Goal: Transaction & Acquisition: Purchase product/service

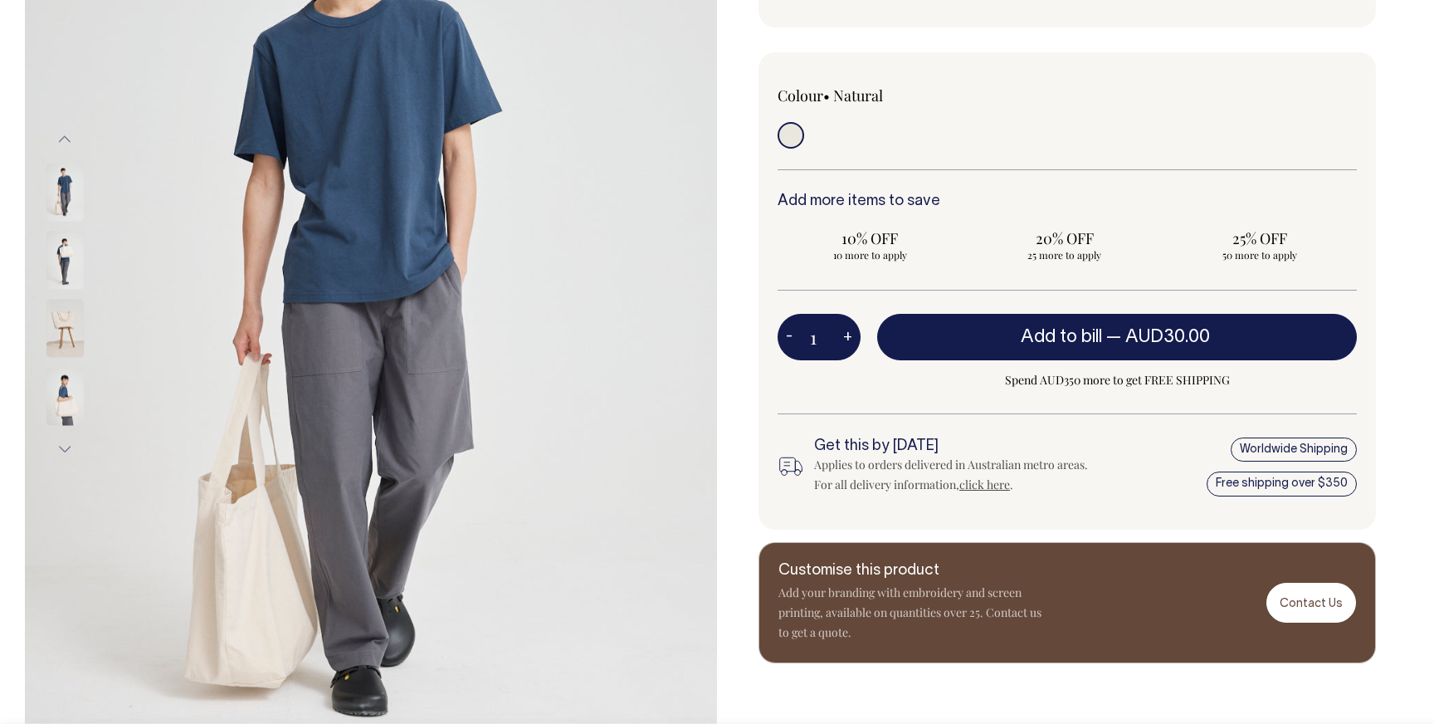
scroll to position [336, 0]
click at [58, 261] on img at bounding box center [64, 260] width 37 height 58
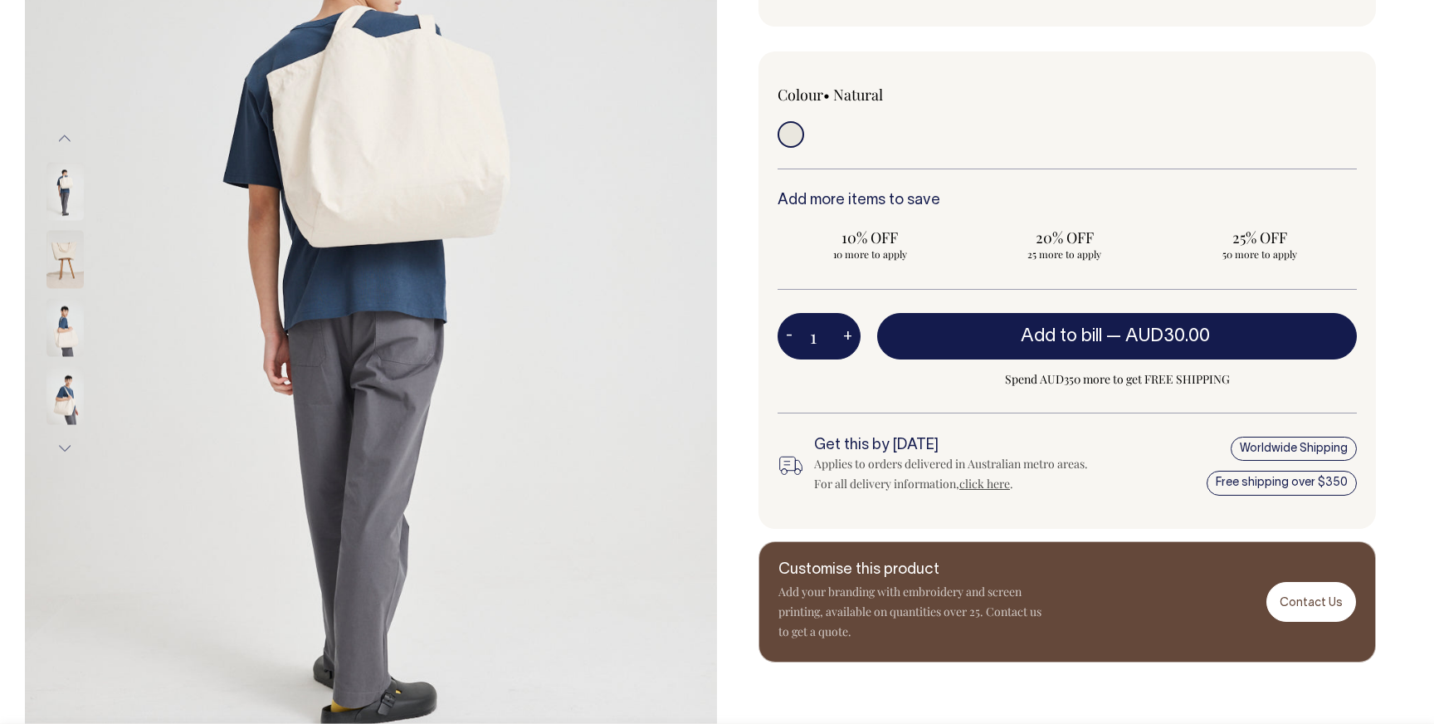
click at [67, 277] on img at bounding box center [64, 260] width 37 height 58
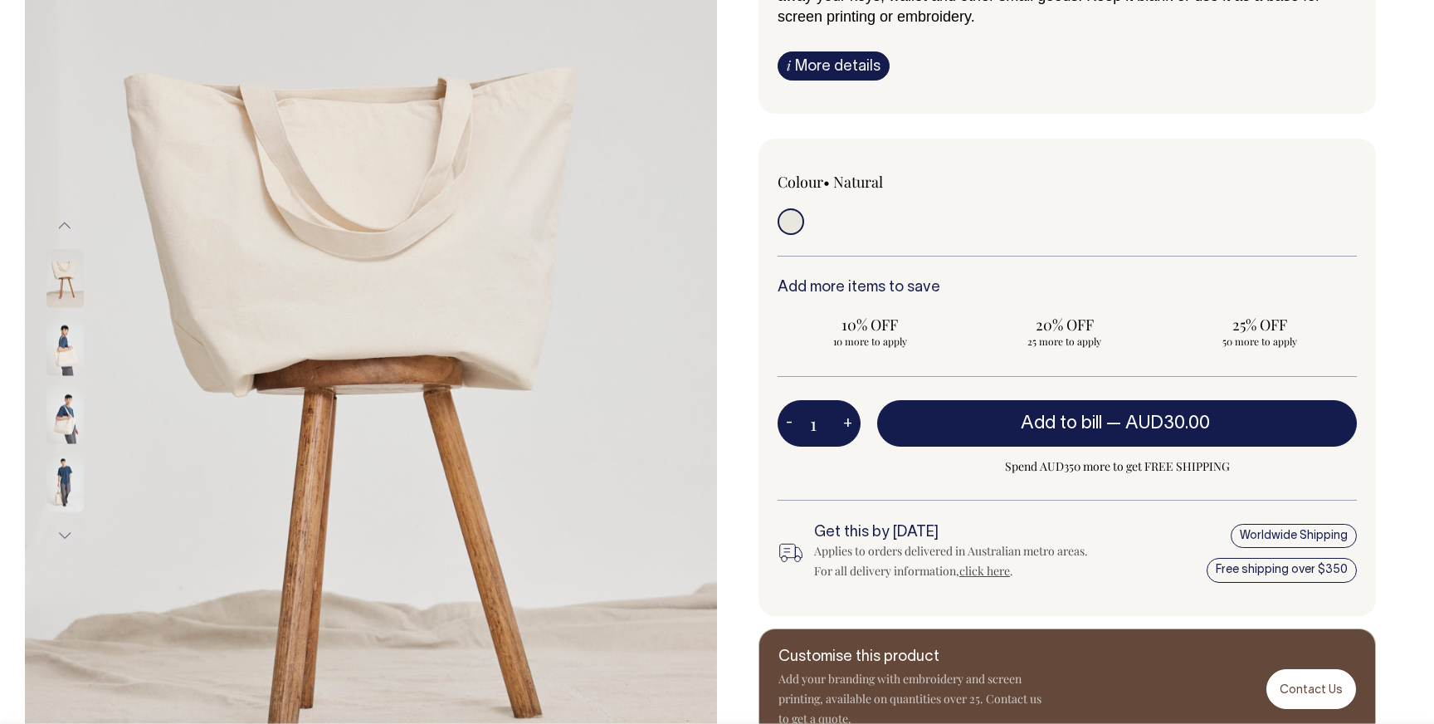
scroll to position [249, 0]
click at [61, 432] on img at bounding box center [64, 415] width 37 height 58
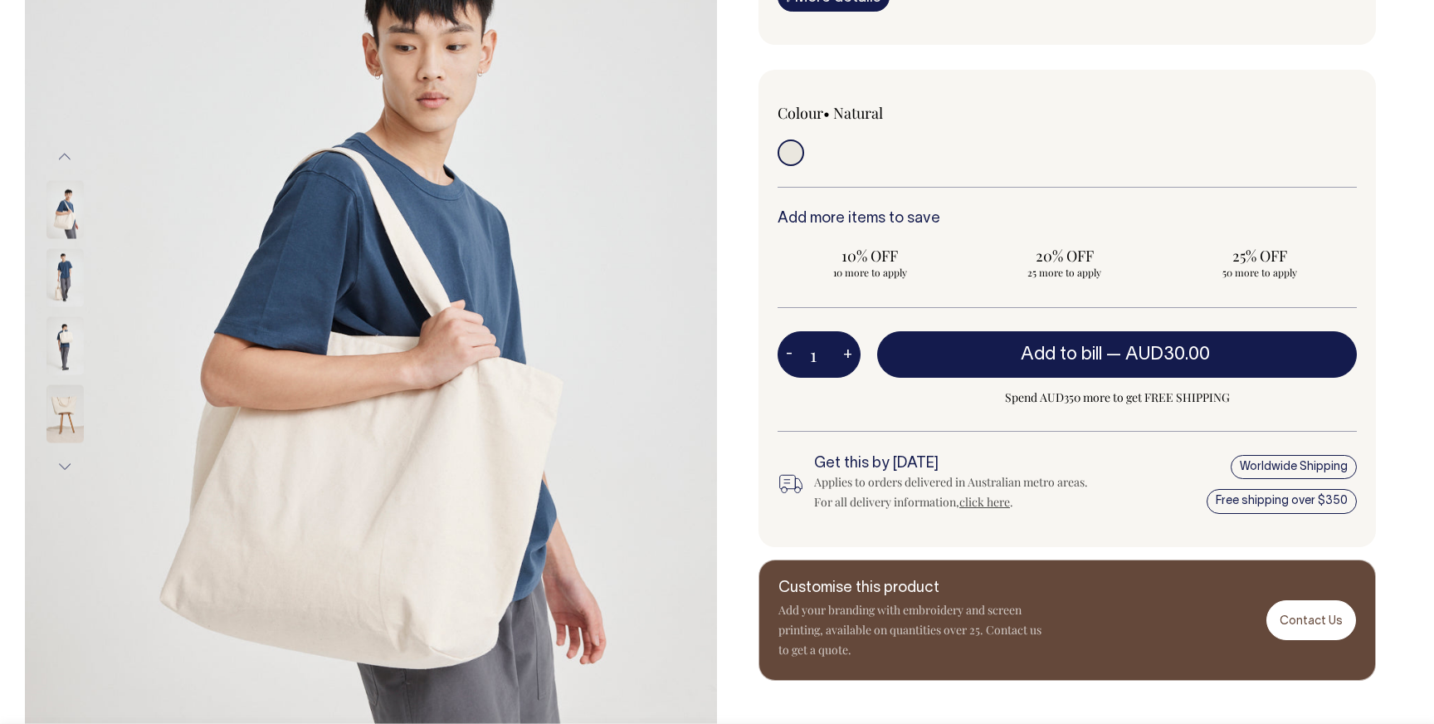
scroll to position [319, 0]
click at [73, 411] on img at bounding box center [64, 413] width 37 height 58
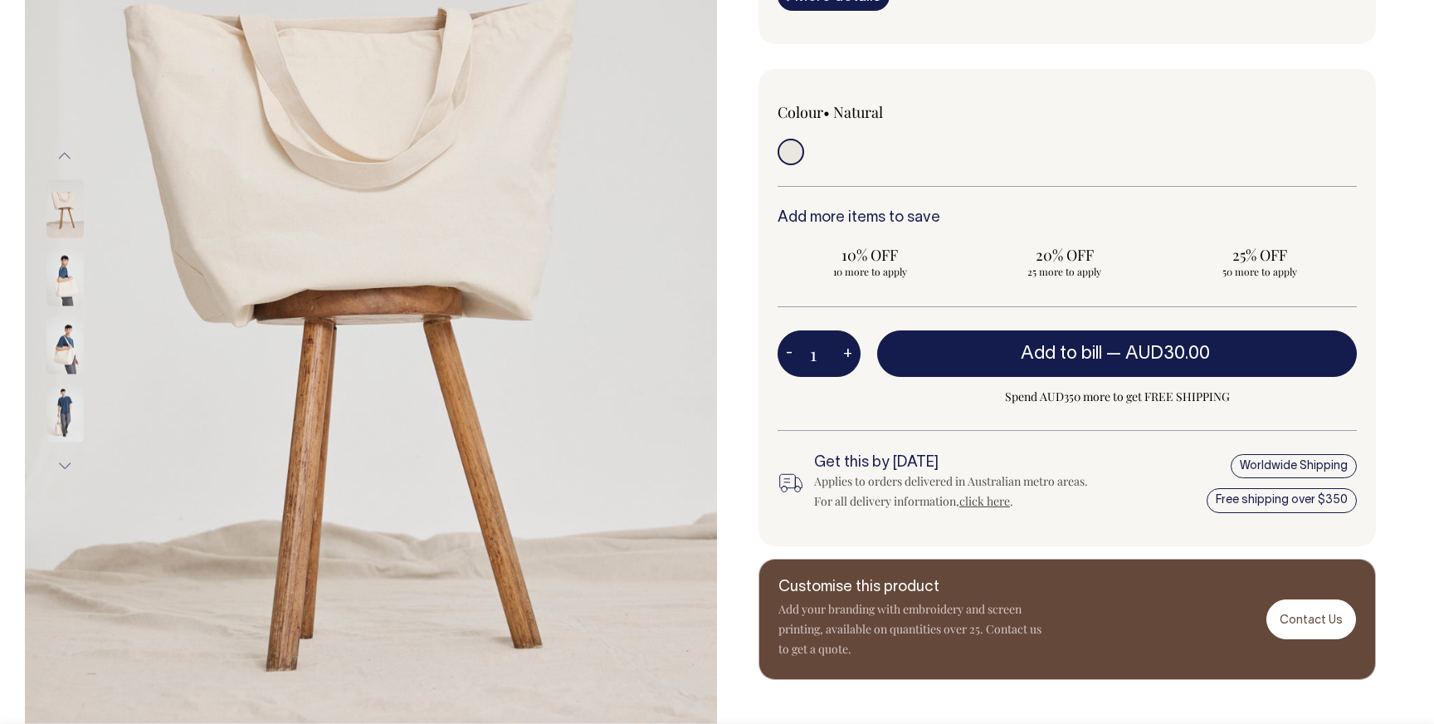
click at [62, 339] on img at bounding box center [64, 345] width 37 height 58
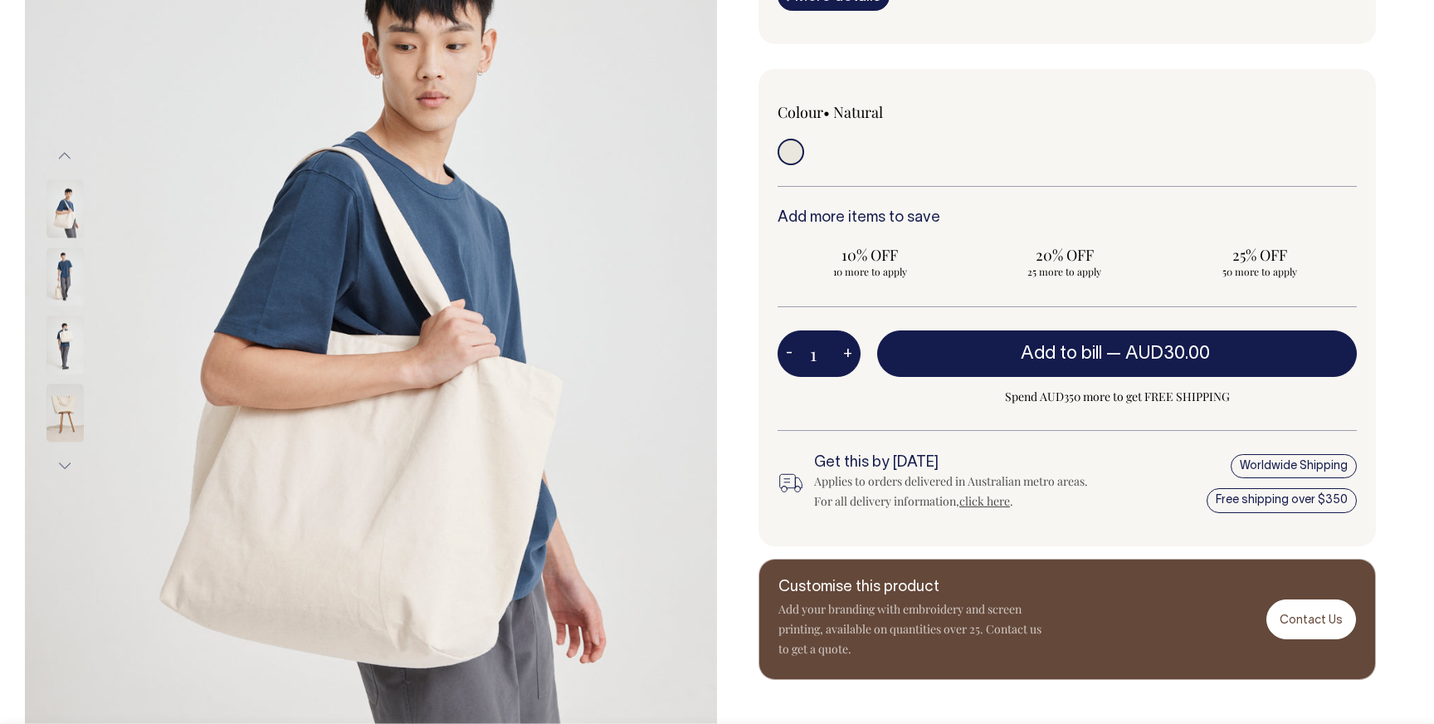
click at [67, 346] on img at bounding box center [64, 345] width 37 height 58
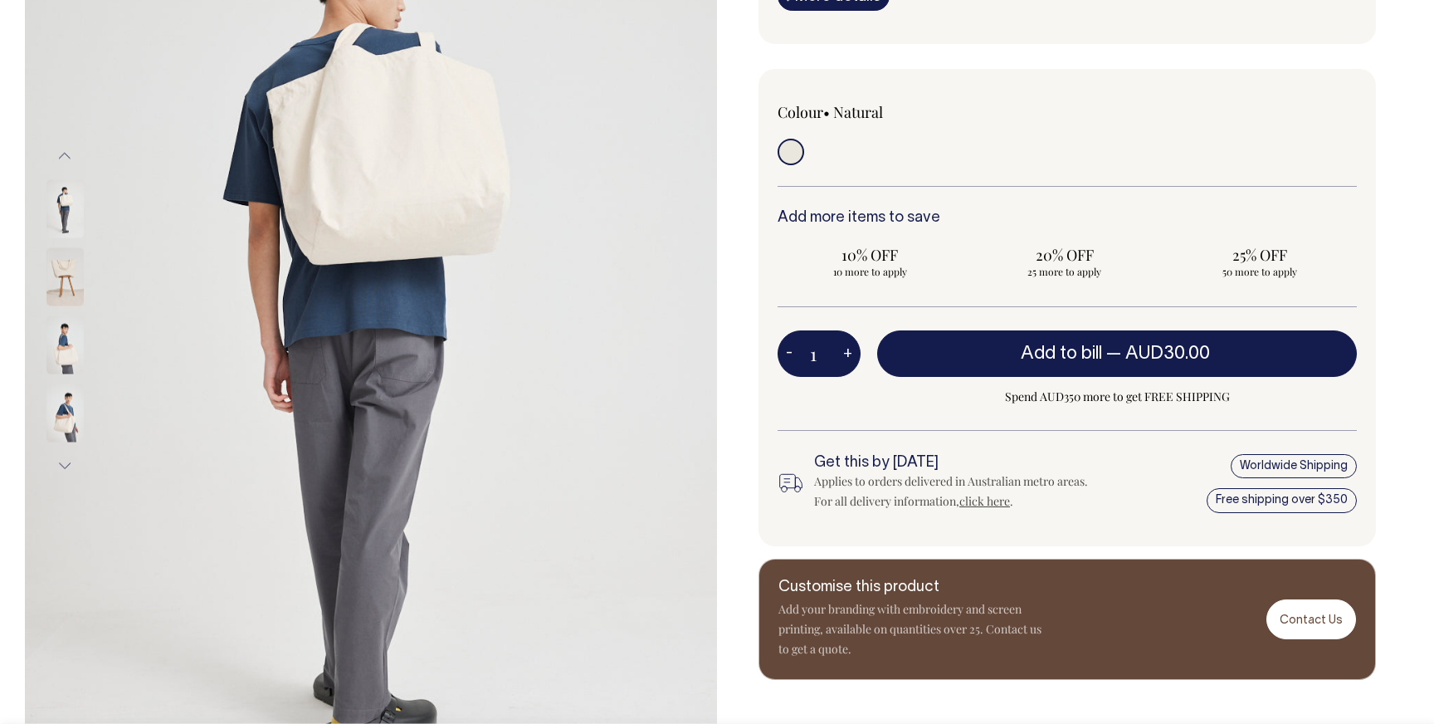
click at [61, 223] on img at bounding box center [64, 209] width 37 height 58
click at [68, 209] on img at bounding box center [64, 209] width 37 height 58
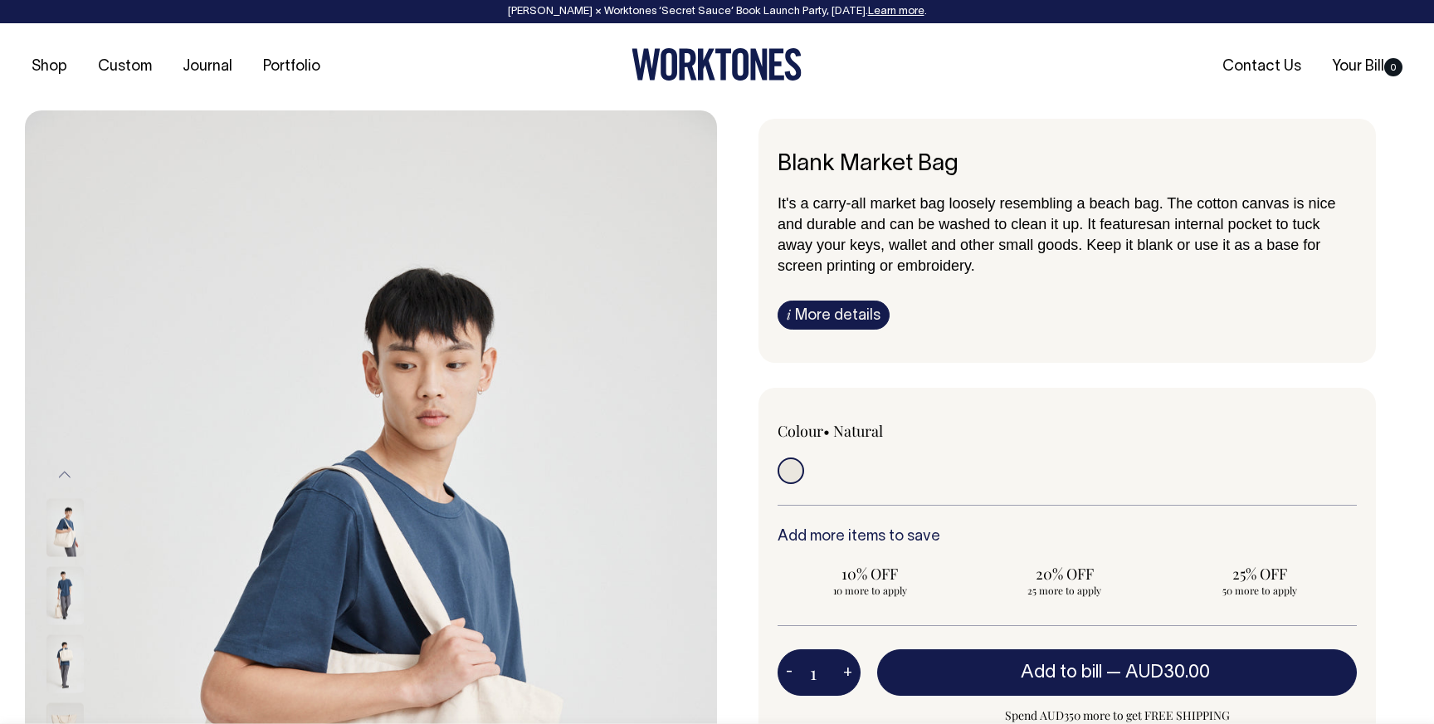
scroll to position [0, 0]
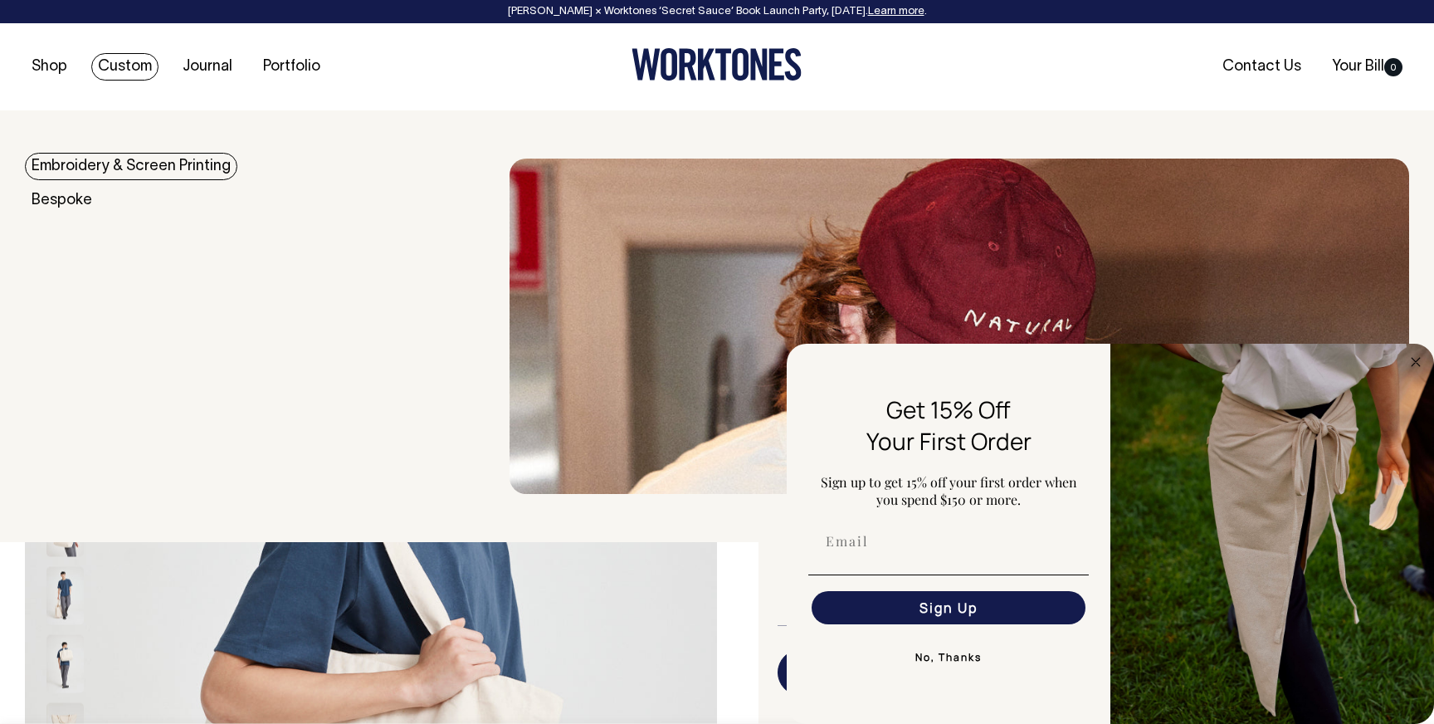
click at [100, 173] on link "Embroidery & Screen Printing" at bounding box center [131, 166] width 212 height 27
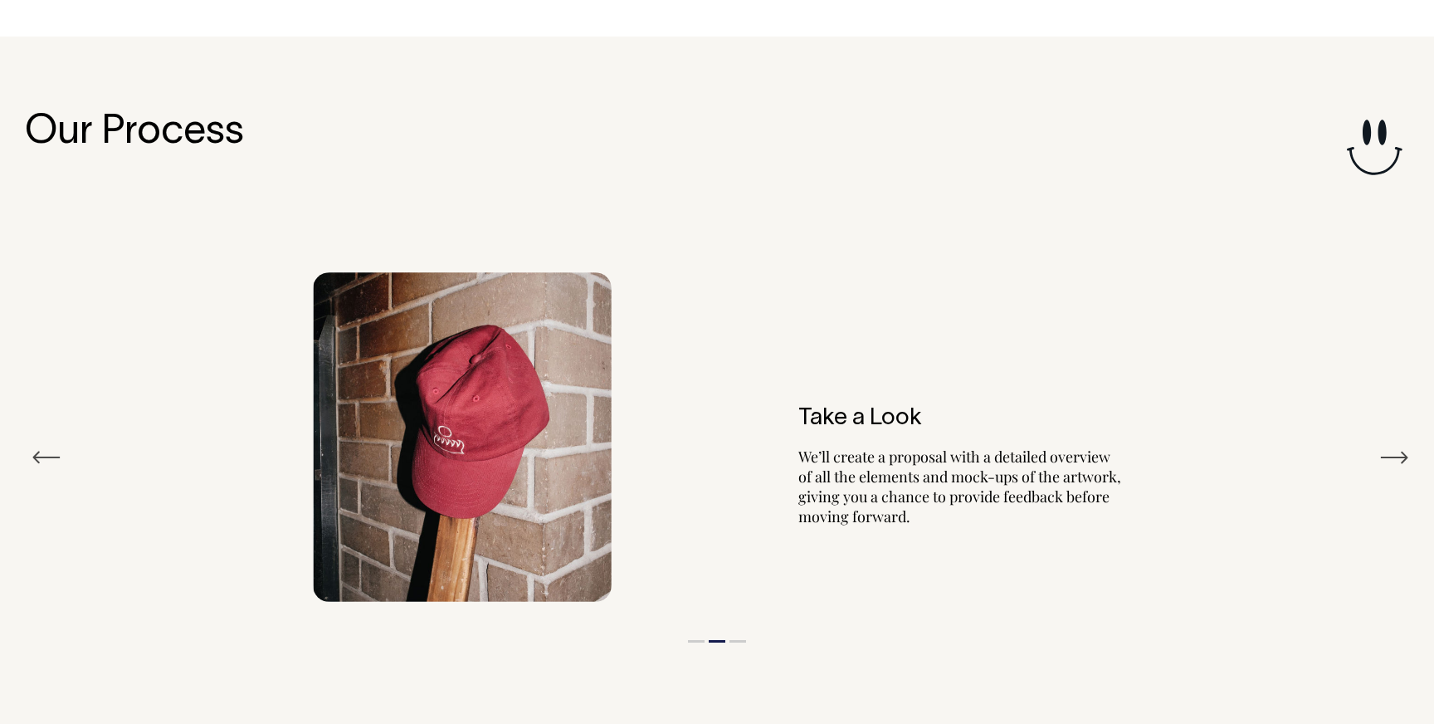
scroll to position [1847, 0]
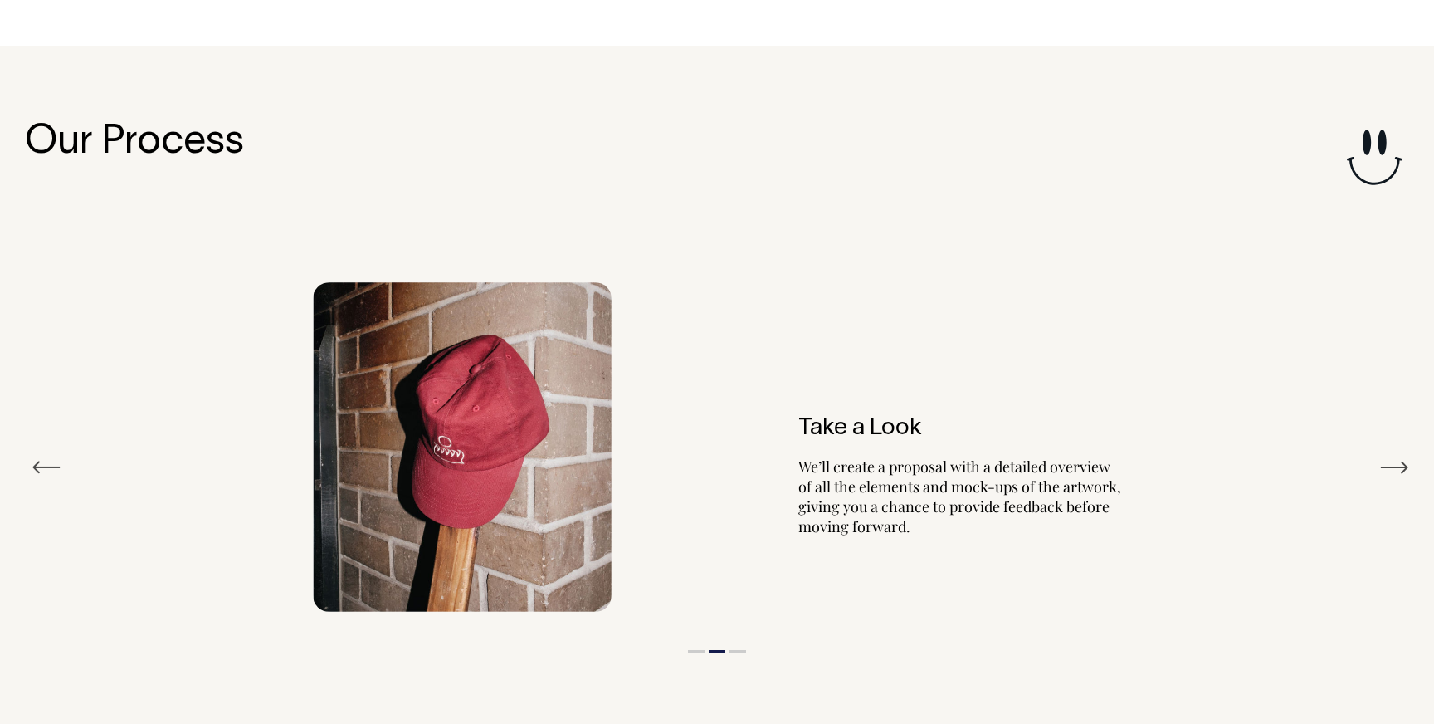
click at [1397, 457] on button "Next" at bounding box center [1394, 467] width 30 height 25
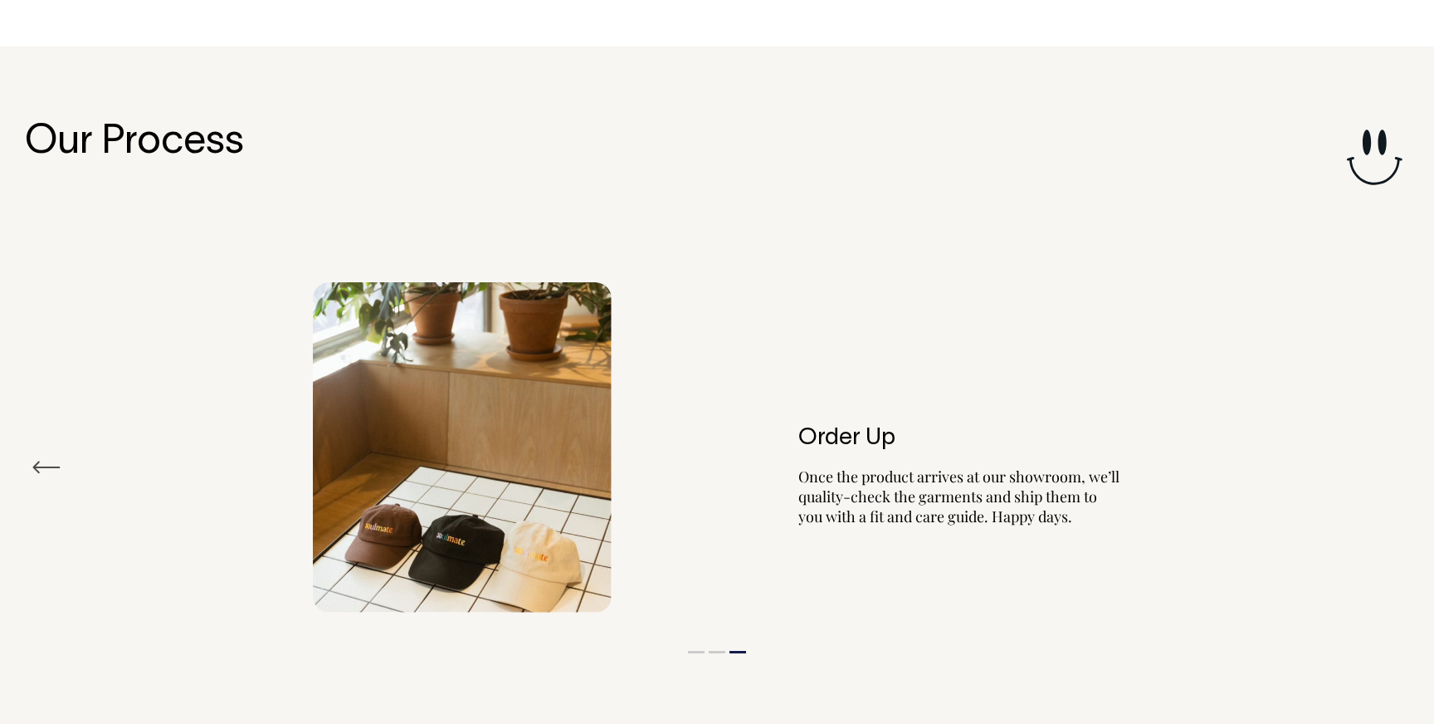
click at [1397, 457] on div "Order Up Once the product arrives at our showroom, we’ll quality-check the garm…" at bounding box center [717, 447] width 1384 height 380
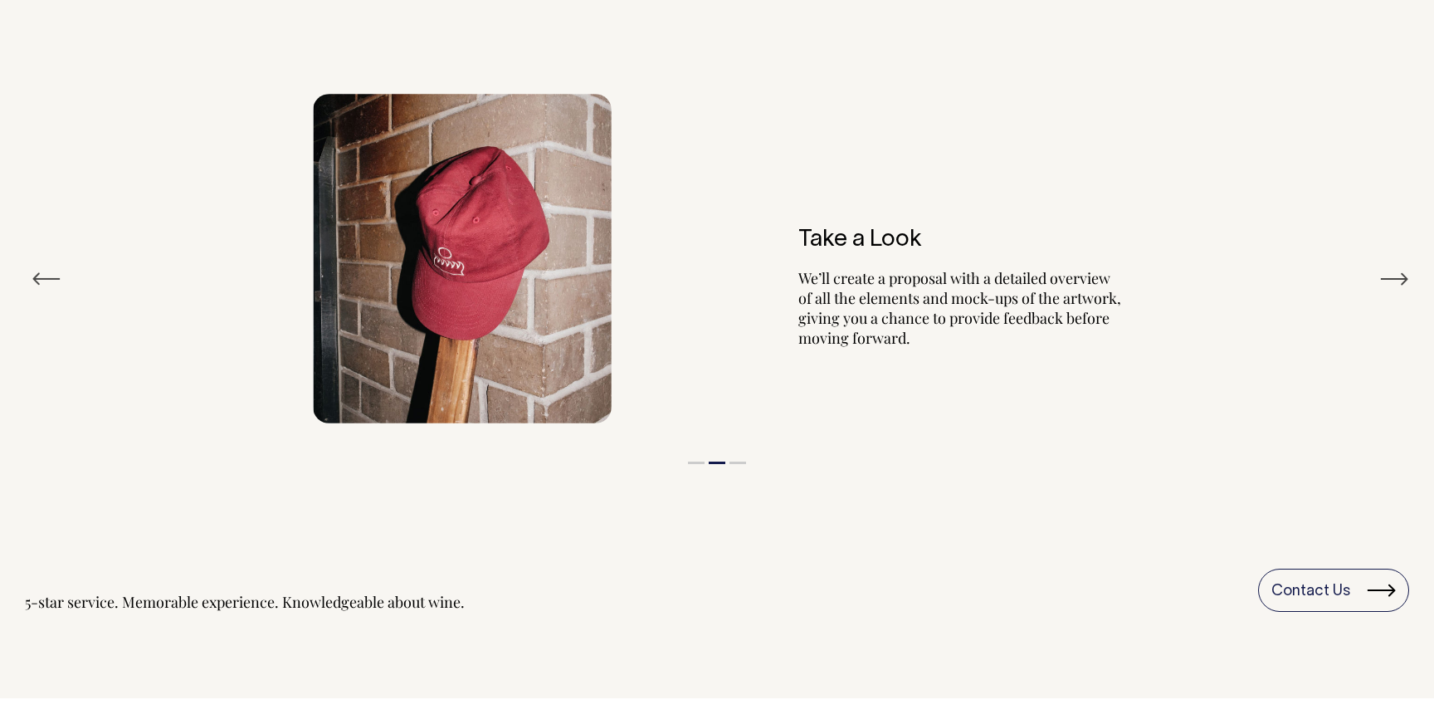
scroll to position [2035, 0]
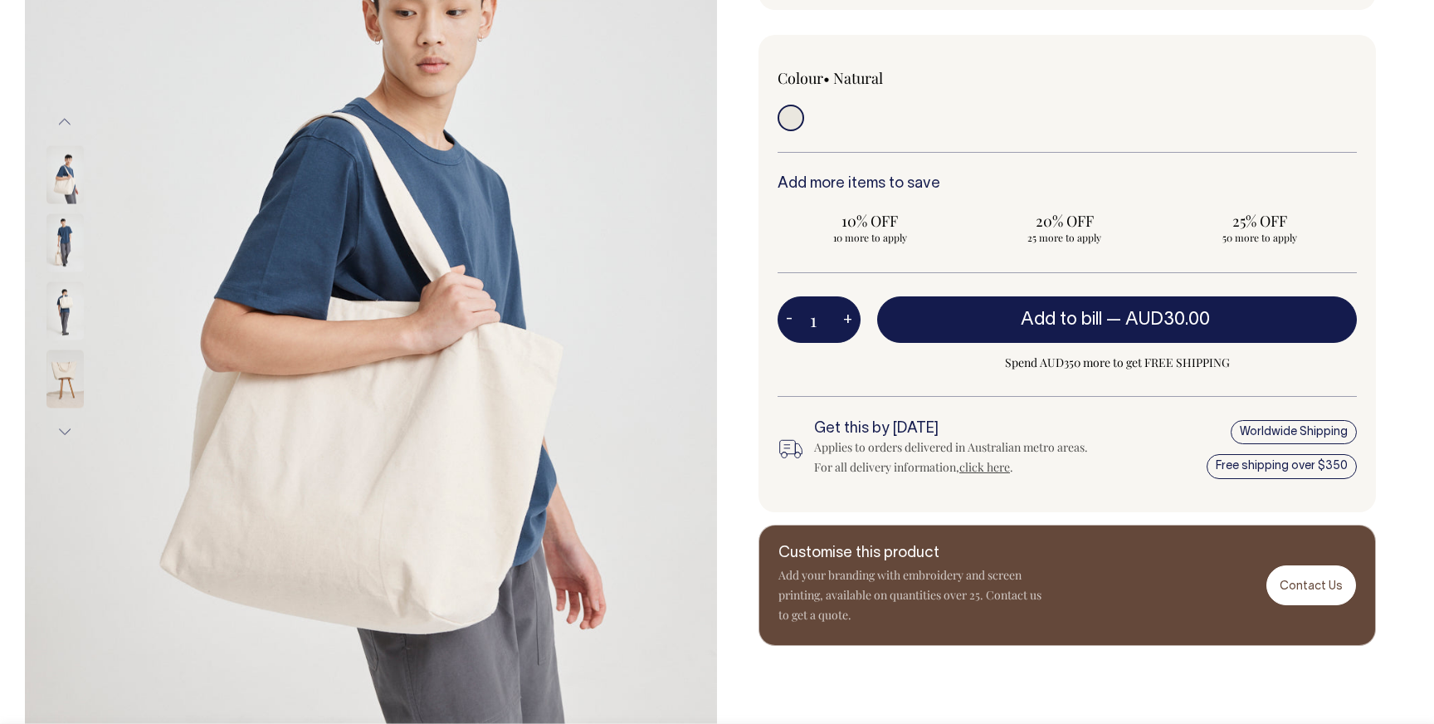
scroll to position [353, 0]
click at [66, 364] on img at bounding box center [64, 379] width 37 height 58
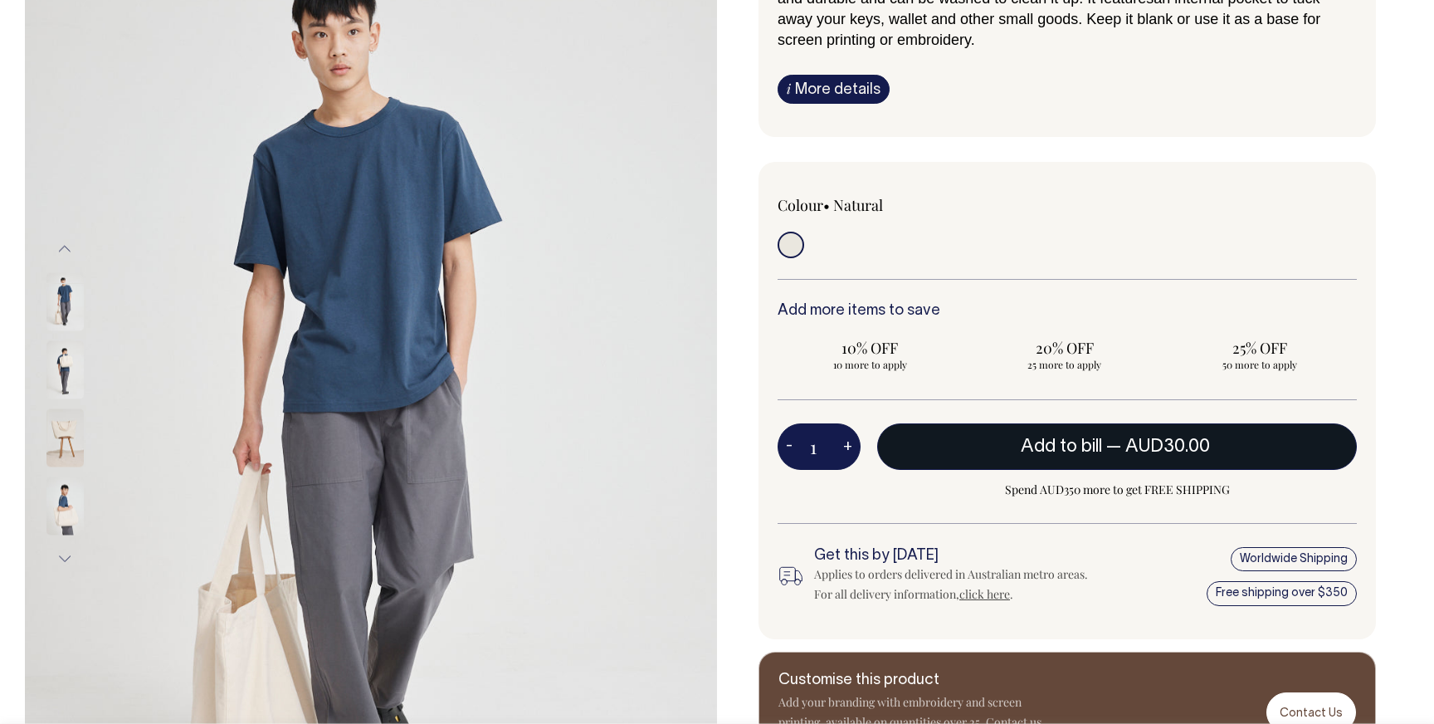
scroll to position [227, 0]
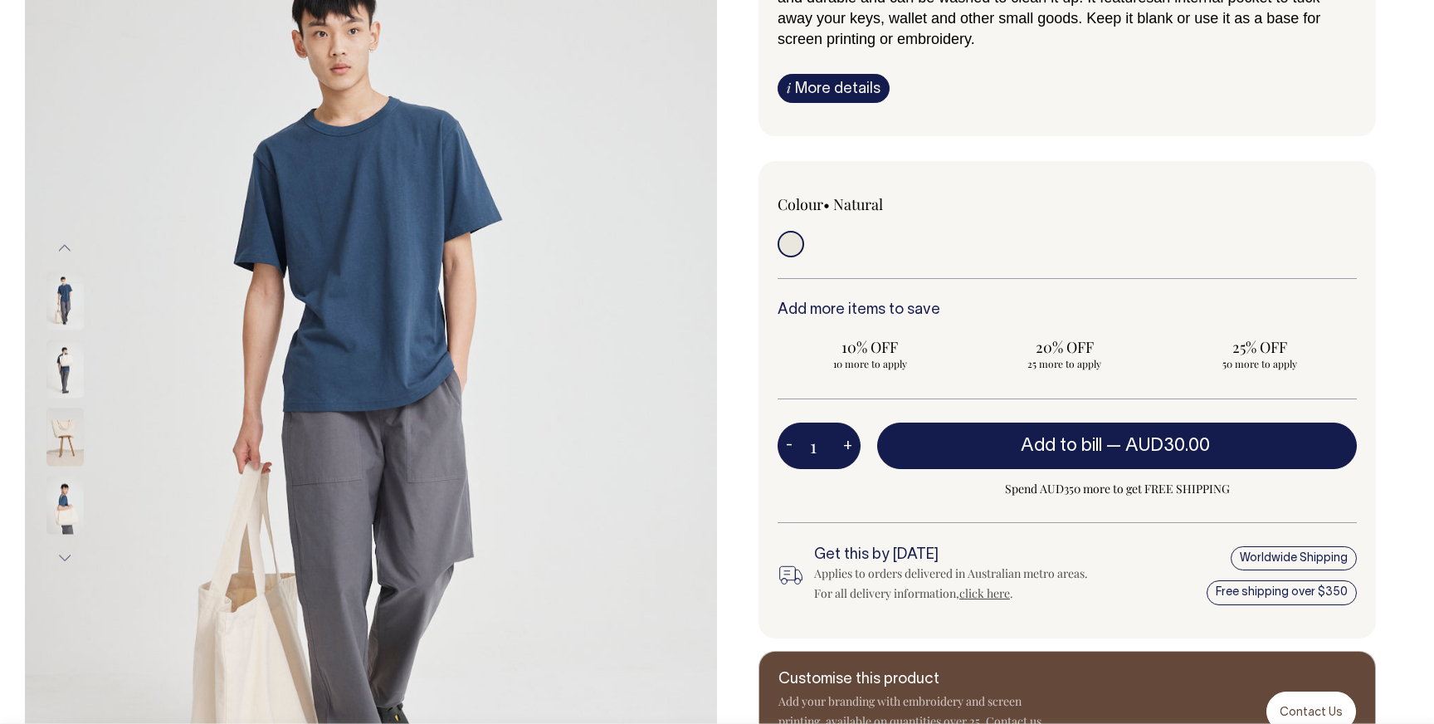
click at [856, 448] on button "+" at bounding box center [848, 445] width 26 height 33
type input "2"
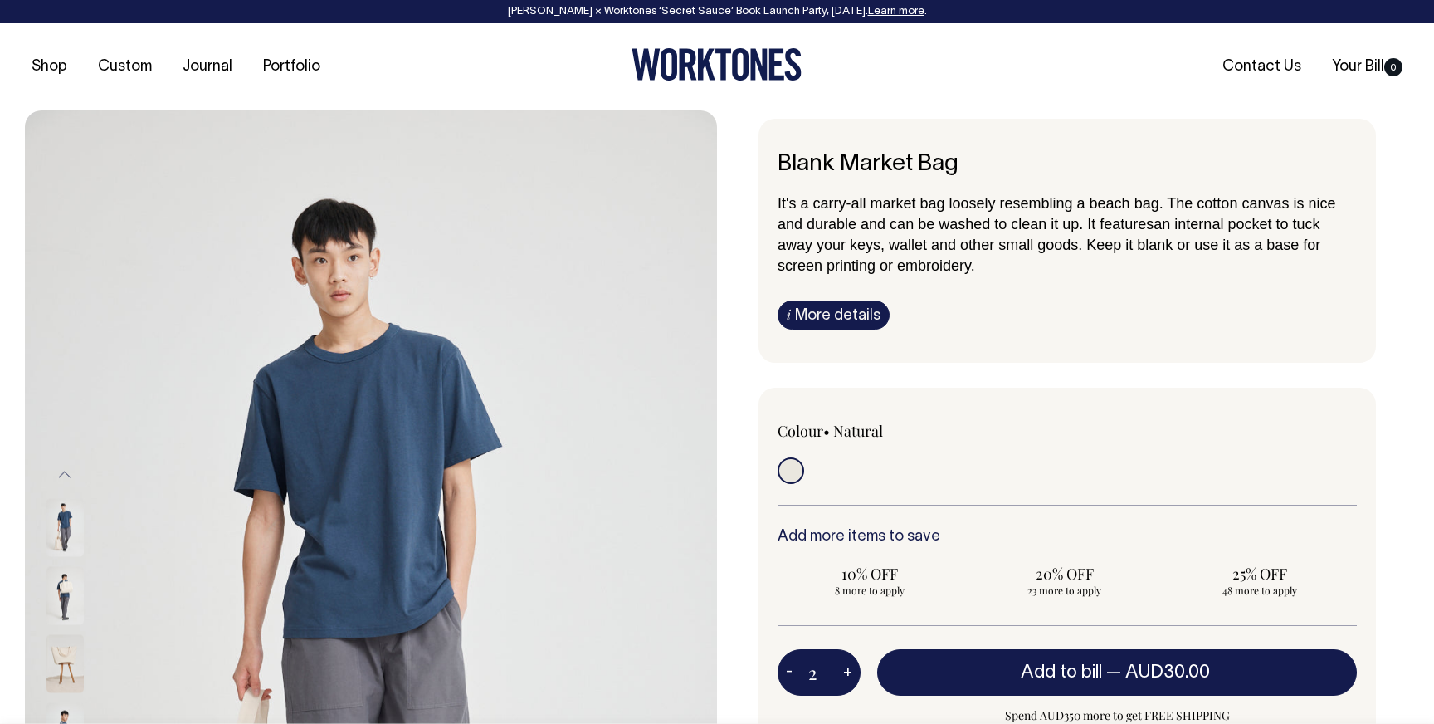
scroll to position [0, 0]
